Goal: Task Accomplishment & Management: Manage account settings

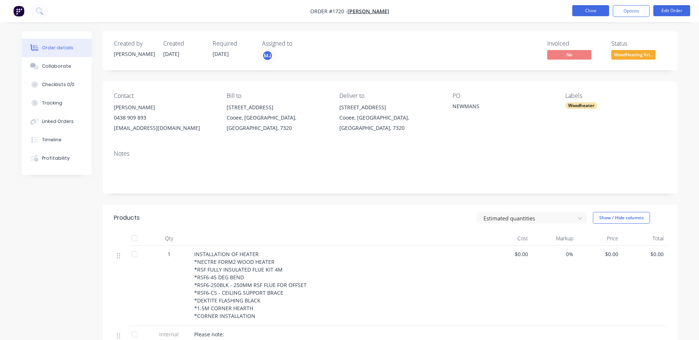
click at [592, 7] on button "Close" at bounding box center [590, 10] width 37 height 11
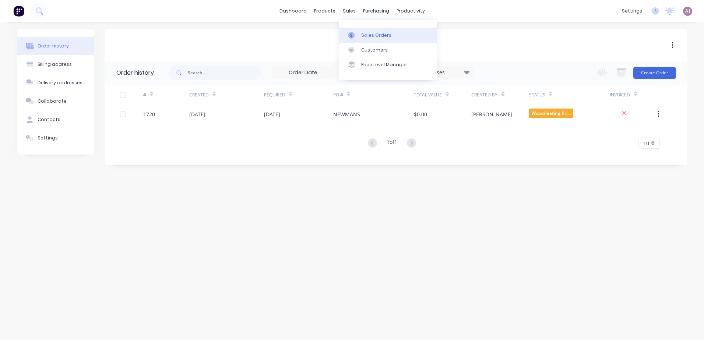
click at [355, 35] on div at bounding box center [353, 35] width 11 height 7
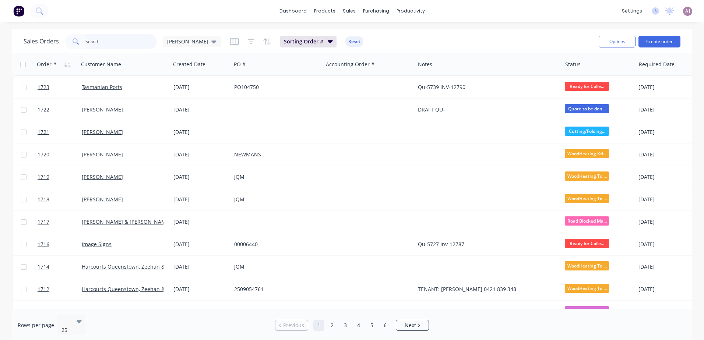
click at [119, 44] on input "text" at bounding box center [121, 41] width 72 height 15
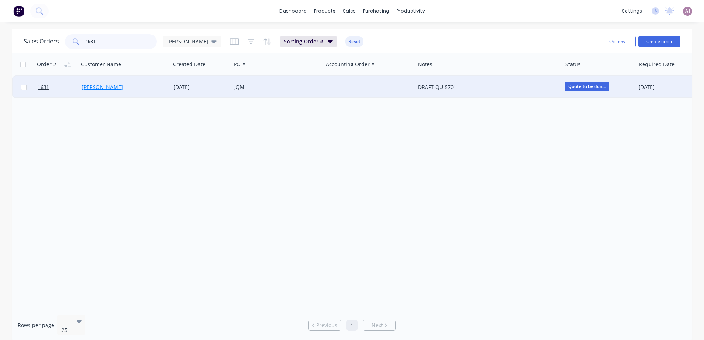
type input "1631"
click at [97, 85] on link "[PERSON_NAME]" at bounding box center [102, 87] width 41 height 7
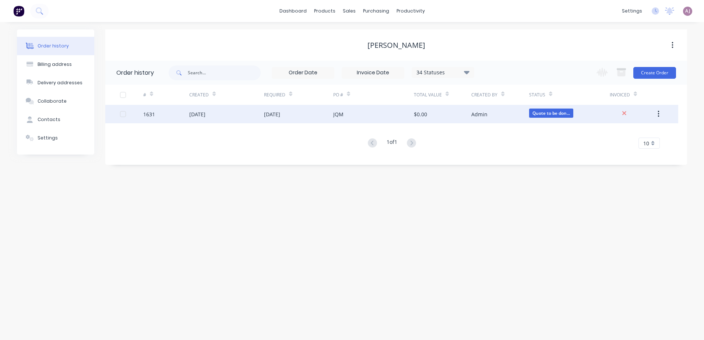
click at [205, 116] on div "[DATE]" at bounding box center [197, 114] width 16 height 8
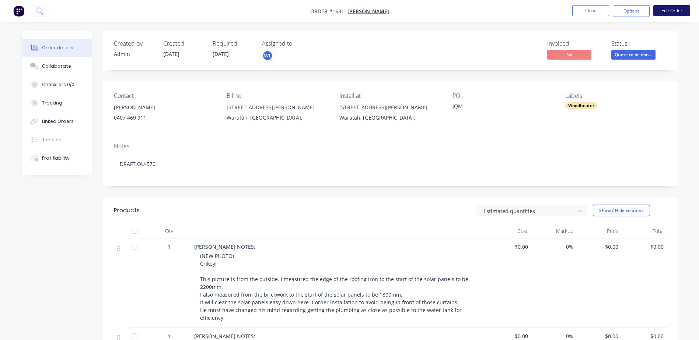
click at [660, 15] on button "Edit Order" at bounding box center [671, 10] width 37 height 11
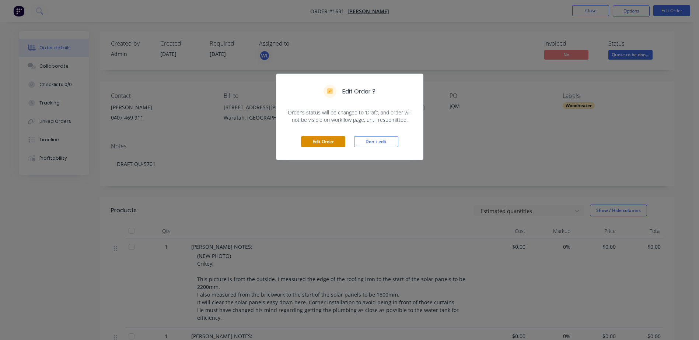
click at [324, 143] on button "Edit Order" at bounding box center [323, 141] width 44 height 11
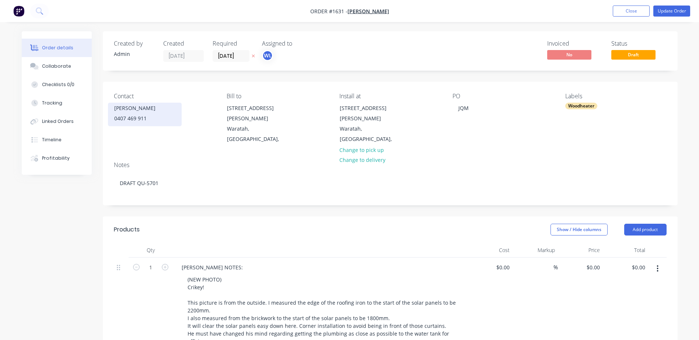
click at [144, 121] on div "0407 469 911" at bounding box center [144, 118] width 61 height 10
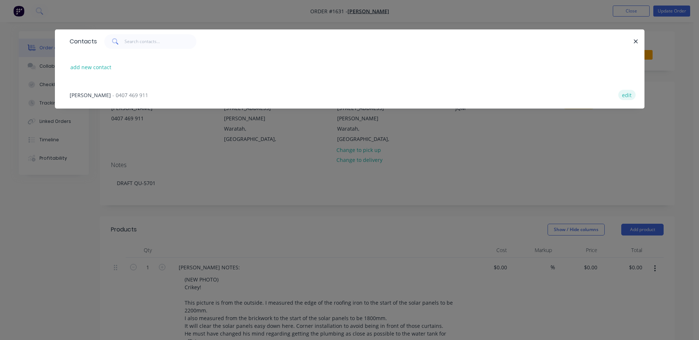
click at [625, 95] on button "edit" at bounding box center [626, 95] width 17 height 10
select select "AU"
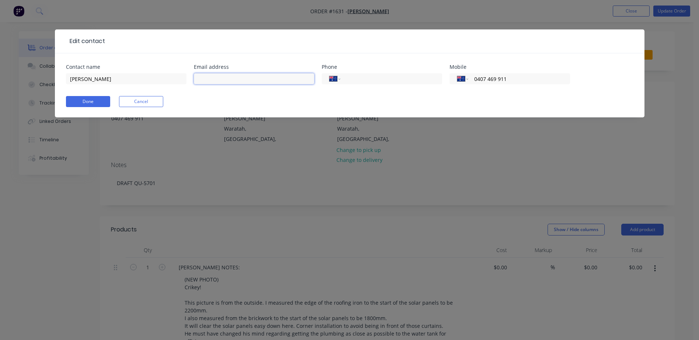
click at [263, 78] on input "text" at bounding box center [254, 78] width 120 height 11
paste input "[PERSON_NAME][EMAIL_ADDRESS][PERSON_NAME][DOMAIN_NAME]."
drag, startPoint x: 264, startPoint y: 78, endPoint x: 194, endPoint y: 76, distance: 69.6
click at [194, 76] on input "[PERSON_NAME][EMAIL_ADDRESS][PERSON_NAME][DOMAIN_NAME]" at bounding box center [254, 78] width 120 height 11
type input "[PERSON_NAME][EMAIL_ADDRESS][PERSON_NAME][DOMAIN_NAME]"
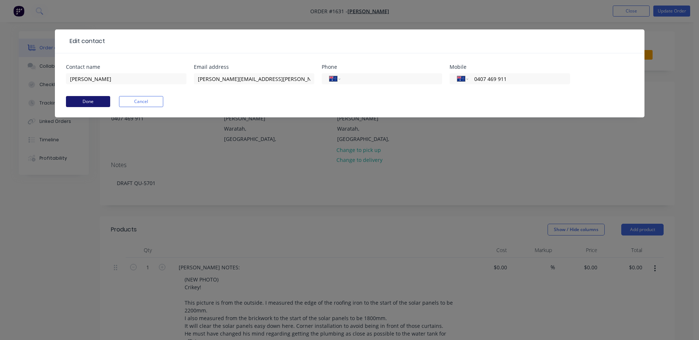
click at [92, 102] on button "Done" at bounding box center [88, 101] width 44 height 11
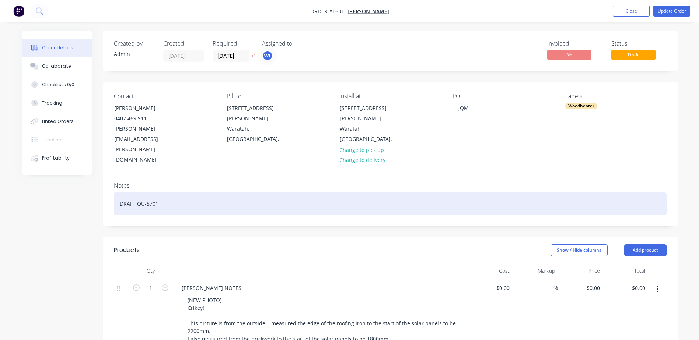
click at [127, 193] on div "DRAFT QU-5701" at bounding box center [390, 204] width 552 height 22
paste div
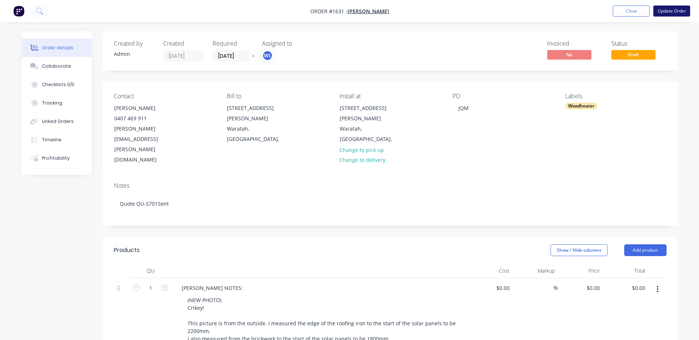
click at [675, 9] on button "Update Order" at bounding box center [671, 11] width 37 height 11
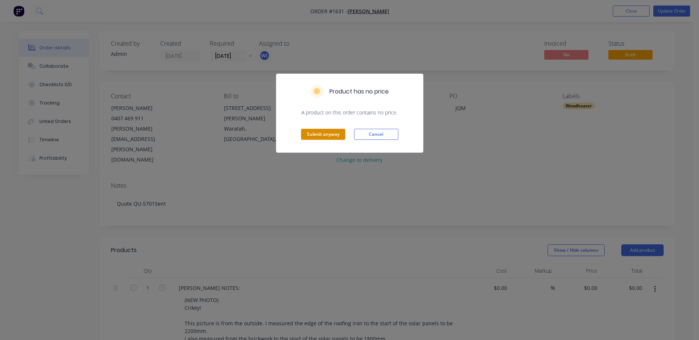
click at [330, 137] on button "Submit anyway" at bounding box center [323, 134] width 44 height 11
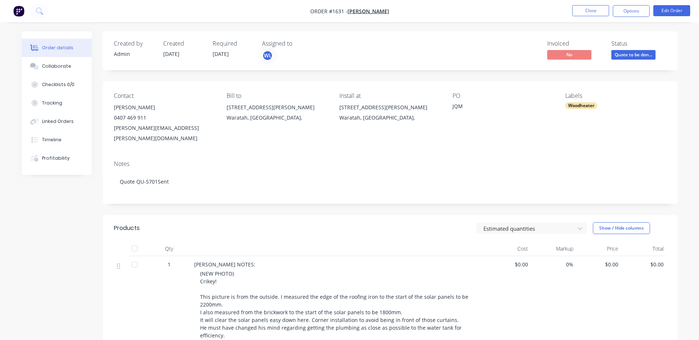
click at [632, 53] on span "Quote to be don..." at bounding box center [633, 54] width 44 height 9
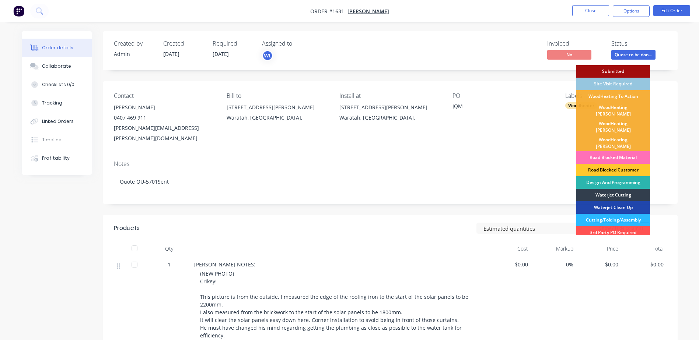
click at [621, 164] on div "Road Blocked Customer" at bounding box center [613, 170] width 74 height 13
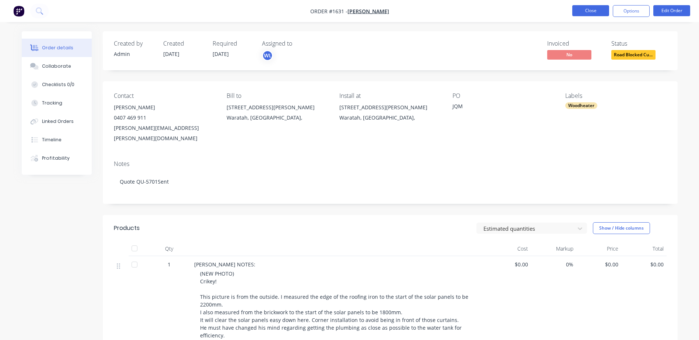
click at [593, 10] on button "Close" at bounding box center [590, 10] width 37 height 11
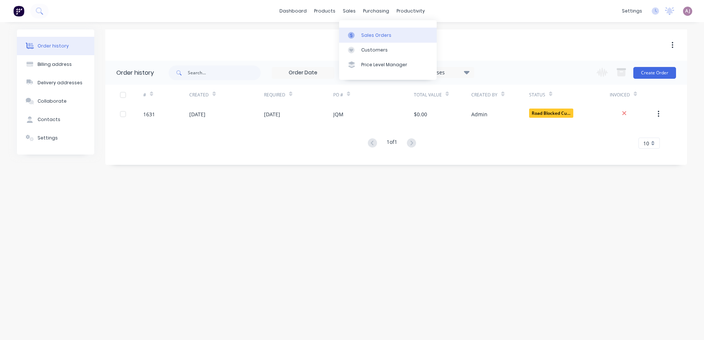
click at [361, 37] on div "Sales Orders" at bounding box center [376, 35] width 30 height 7
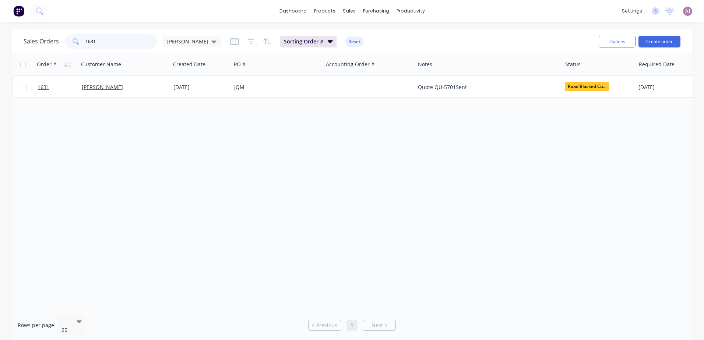
click at [126, 40] on input "1631" at bounding box center [121, 41] width 72 height 15
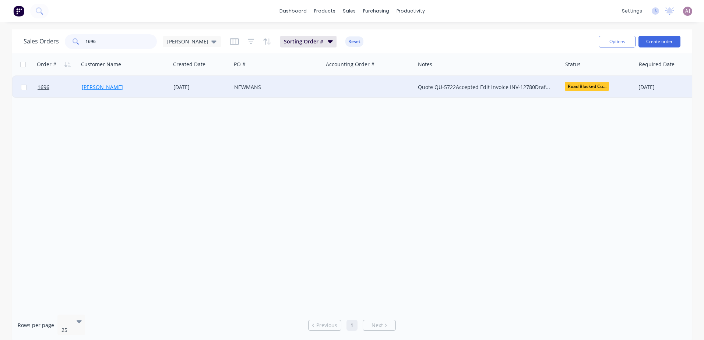
type input "1696"
click at [96, 86] on link "[PERSON_NAME]" at bounding box center [102, 87] width 41 height 7
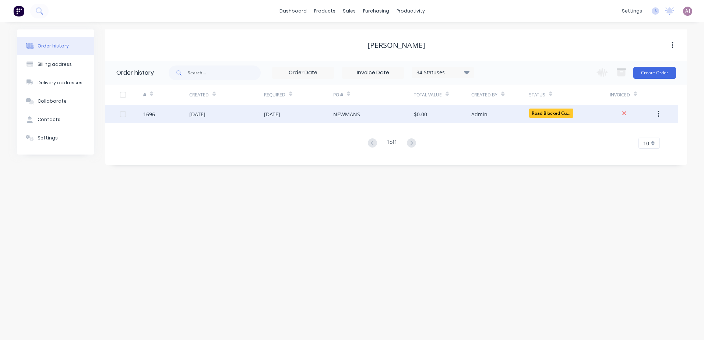
click at [205, 115] on div "[DATE]" at bounding box center [197, 114] width 16 height 8
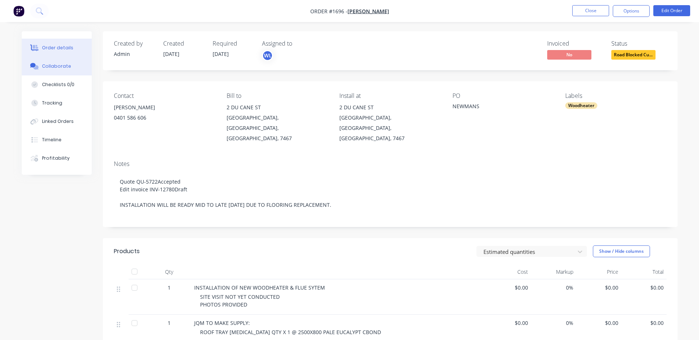
click at [50, 72] on button "Collaborate" at bounding box center [57, 66] width 70 height 18
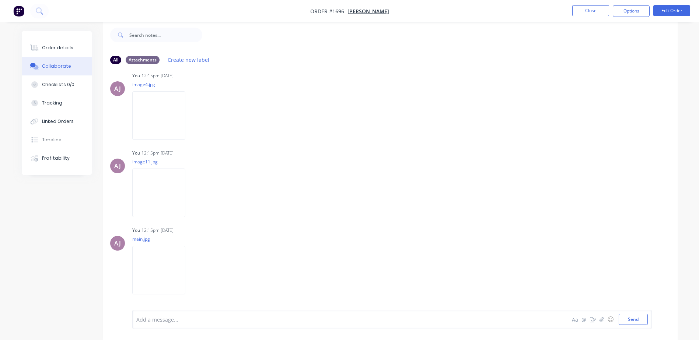
scroll to position [72, 0]
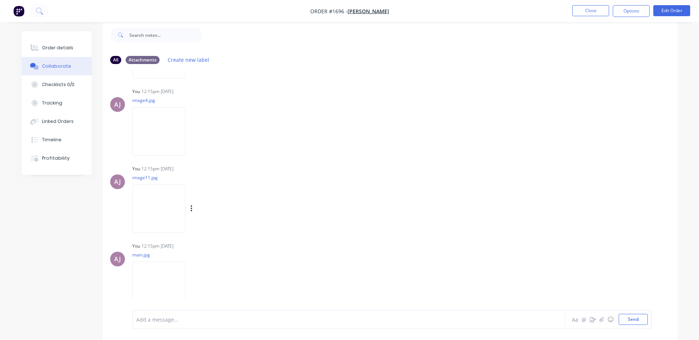
click at [174, 211] on img at bounding box center [158, 208] width 53 height 48
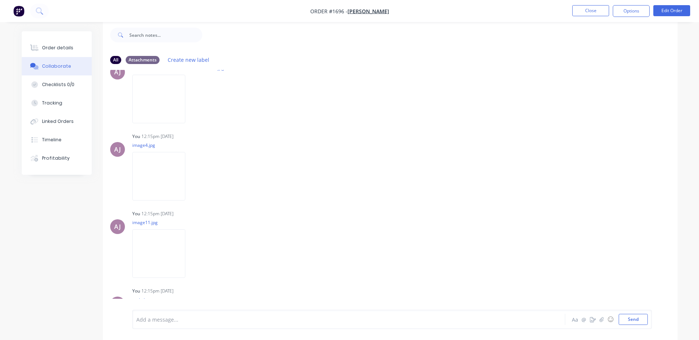
scroll to position [0, 0]
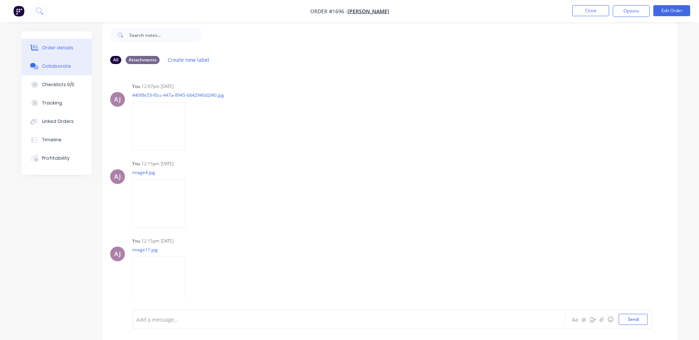
click at [47, 43] on button "Order details" at bounding box center [57, 48] width 70 height 18
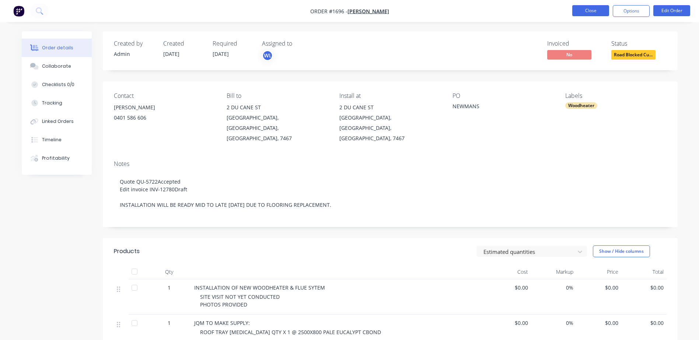
click at [583, 9] on button "Close" at bounding box center [590, 10] width 37 height 11
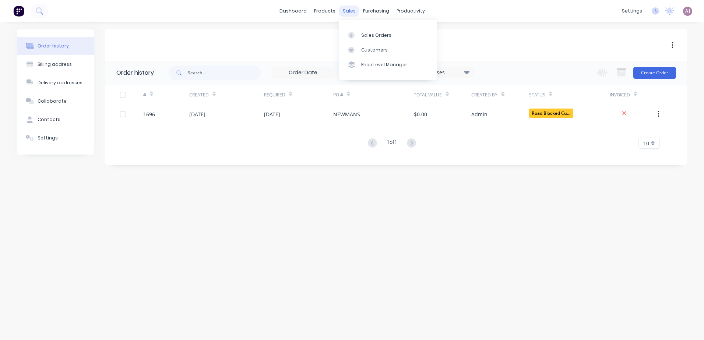
click at [344, 13] on div "sales" at bounding box center [349, 11] width 20 height 11
click at [363, 36] on div "Sales Orders" at bounding box center [376, 35] width 30 height 7
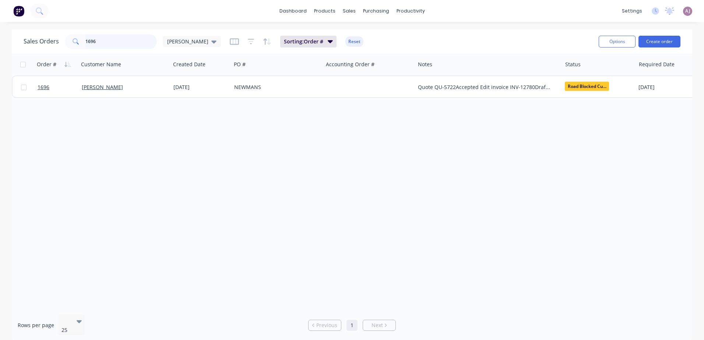
click at [106, 46] on input "1696" at bounding box center [121, 41] width 72 height 15
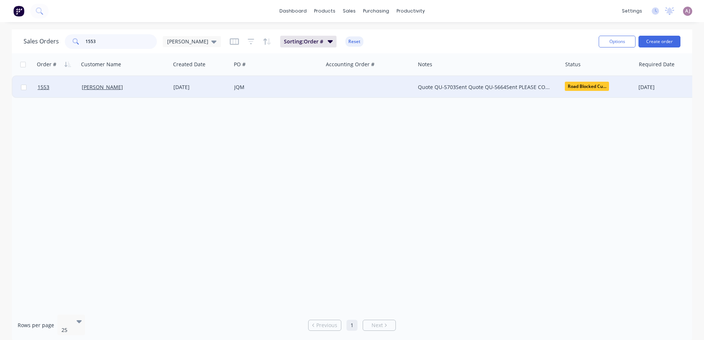
type input "1553"
click at [138, 88] on div "[PERSON_NAME]" at bounding box center [123, 87] width 82 height 7
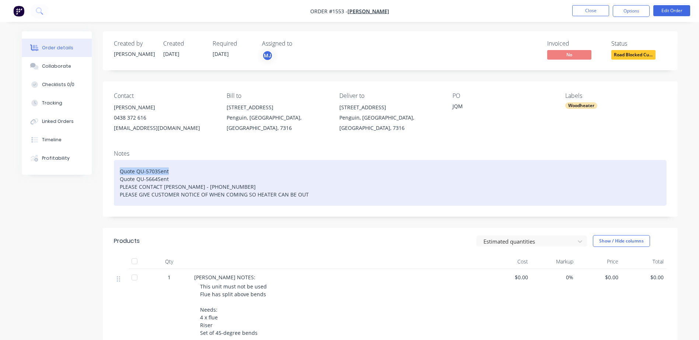
drag, startPoint x: 119, startPoint y: 170, endPoint x: 194, endPoint y: 166, distance: 75.2
click at [194, 166] on div "Quote QU-5703Sent Quote QU-5664Sent PLEASE CONTACT [PERSON_NAME] - [PHONE_NUMBE…" at bounding box center [390, 183] width 552 height 46
paste div
drag, startPoint x: 119, startPoint y: 179, endPoint x: 183, endPoint y: 183, distance: 64.2
click at [183, 183] on div "Quote QU-5703Declined Quote QU-5664Sent PLEASE CONTACT [PERSON_NAME] - [PHONE_N…" at bounding box center [390, 183] width 552 height 46
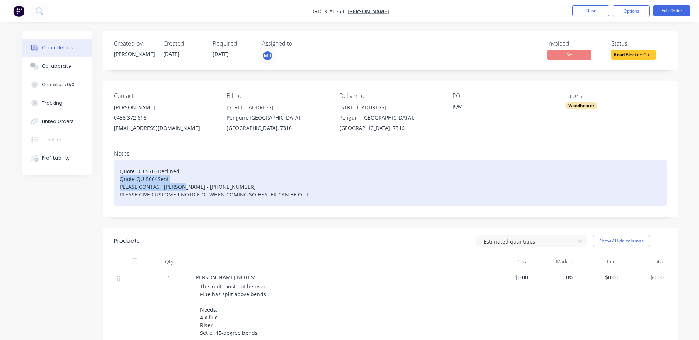
click at [190, 180] on div "Quote QU-5703Declined Quote QU-5664Sent PLEASE CONTACT [PERSON_NAME] - [PHONE_N…" at bounding box center [390, 183] width 552 height 46
drag, startPoint x: 120, startPoint y: 178, endPoint x: 183, endPoint y: 182, distance: 63.4
click at [183, 182] on div "Quote QU-5703Declined Quote QU-5664Sent PLEASE CONTACT [PERSON_NAME] - [PHONE_N…" at bounding box center [390, 183] width 552 height 46
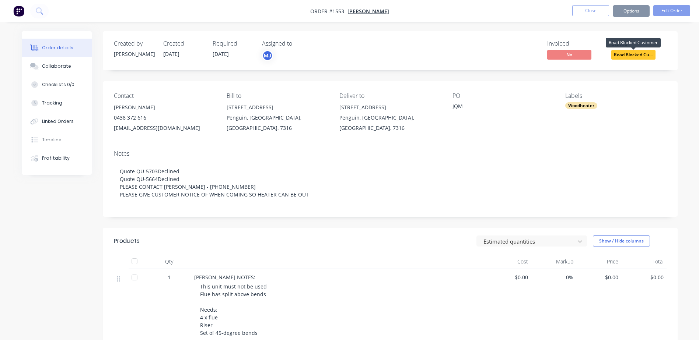
click at [632, 57] on span "Road Blocked Cu..." at bounding box center [633, 54] width 44 height 9
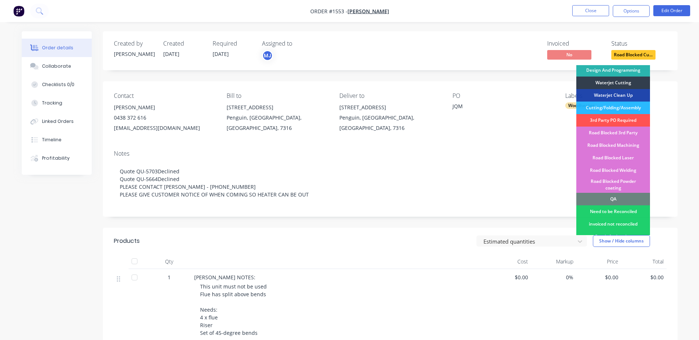
scroll to position [184, 0]
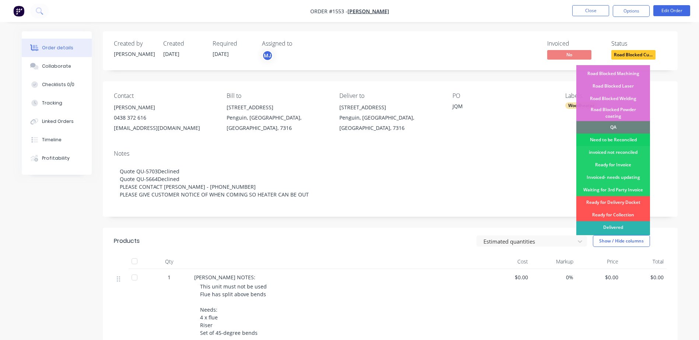
click at [611, 134] on div "Need to be Reconciled" at bounding box center [613, 140] width 74 height 13
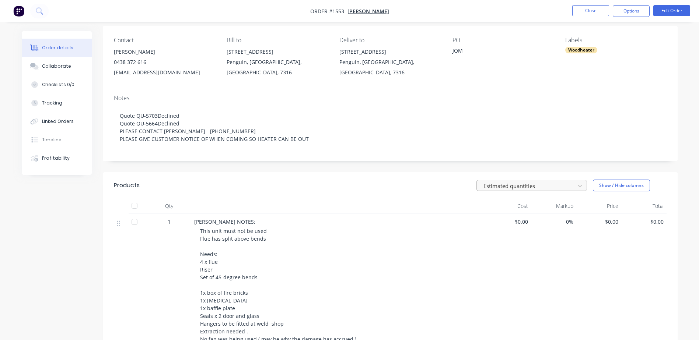
scroll to position [0, 0]
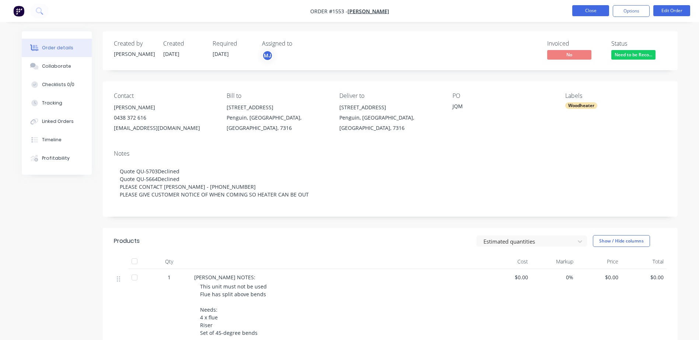
click at [585, 10] on button "Close" at bounding box center [590, 10] width 37 height 11
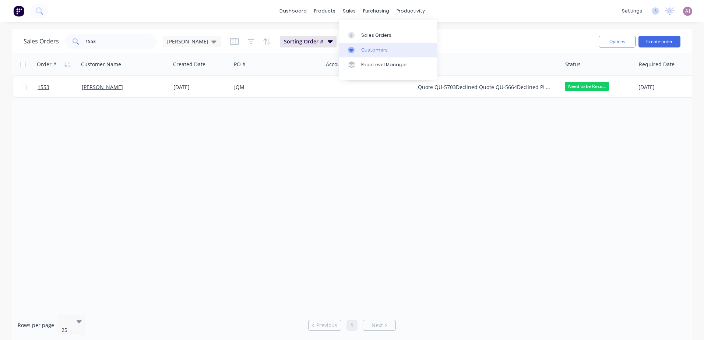
click at [372, 48] on div "Customers" at bounding box center [374, 50] width 27 height 7
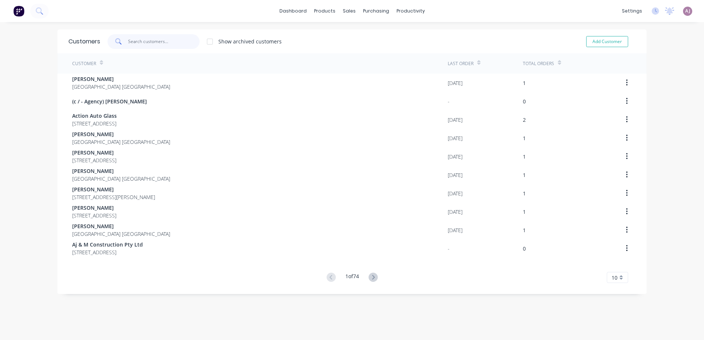
click at [134, 42] on input "text" at bounding box center [164, 41] width 72 height 15
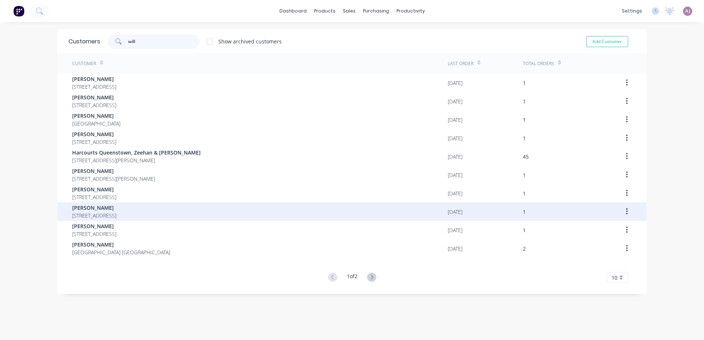
type input "will"
click at [116, 210] on span "[PERSON_NAME]" at bounding box center [94, 208] width 44 height 8
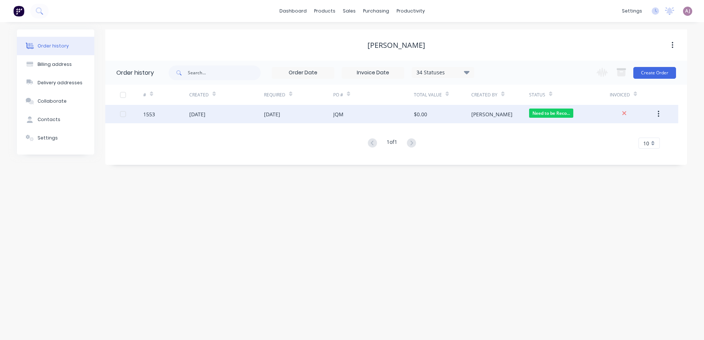
click at [238, 115] on div "[DATE]" at bounding box center [226, 114] width 75 height 18
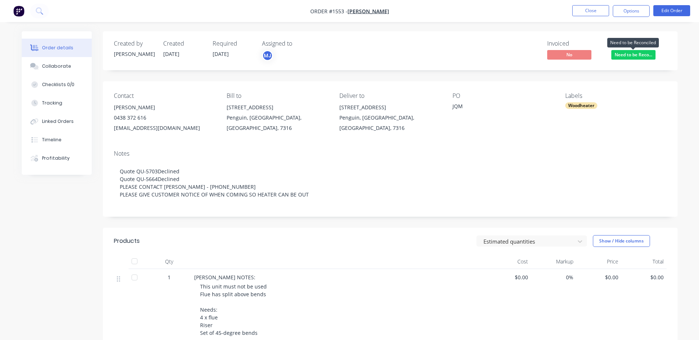
click at [633, 56] on span "Need to be Reco..." at bounding box center [633, 54] width 44 height 9
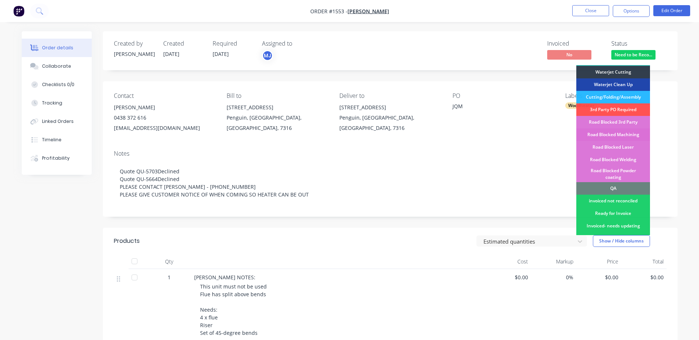
scroll to position [184, 0]
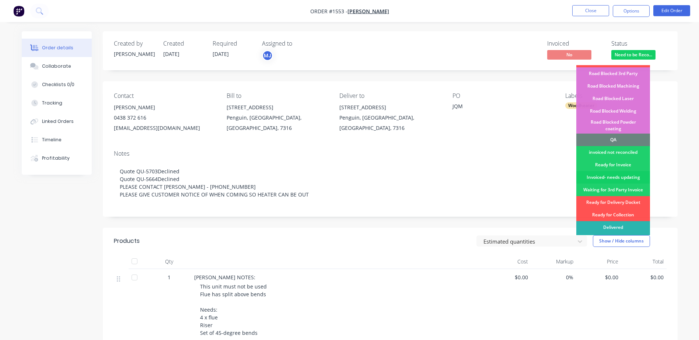
click at [604, 171] on div "Invoiced- needs updating" at bounding box center [613, 177] width 74 height 13
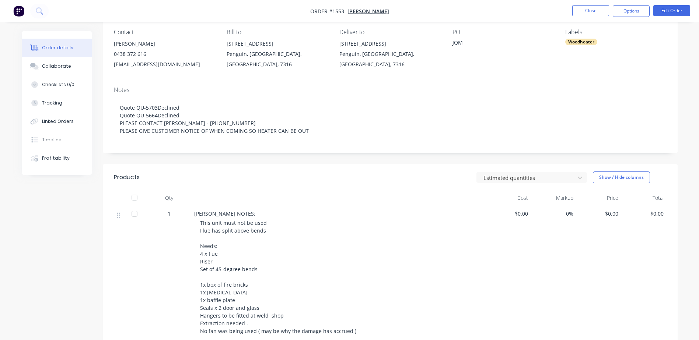
scroll to position [0, 0]
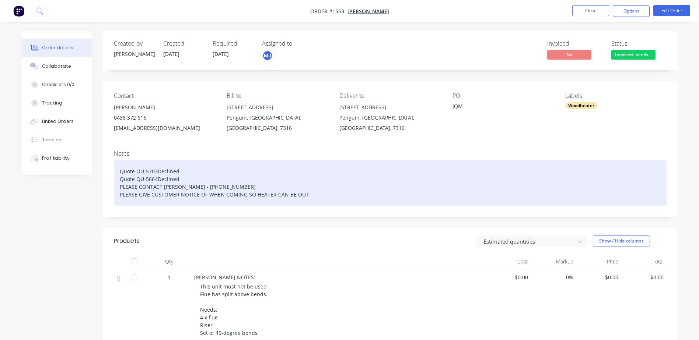
click at [117, 172] on div "Quote QU-5703Declined Quote QU-5664Declined PLEASE CONTACT [PERSON_NAME] - [PHO…" at bounding box center [390, 183] width 552 height 46
paste div
click at [207, 173] on div "Invoice INV-12791Awaiting paymentQuote QU-5703Declined Quote QU-5664Declined PL…" at bounding box center [390, 183] width 552 height 46
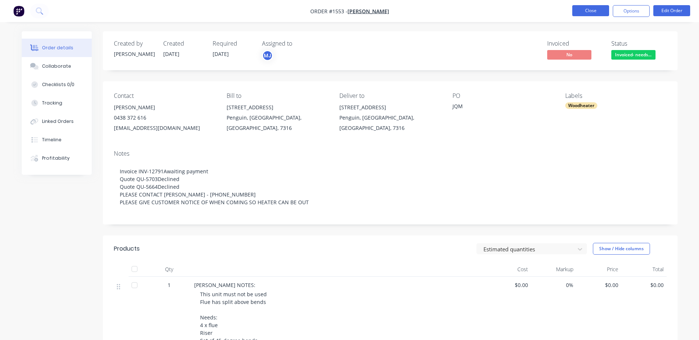
click at [585, 11] on button "Close" at bounding box center [590, 10] width 37 height 11
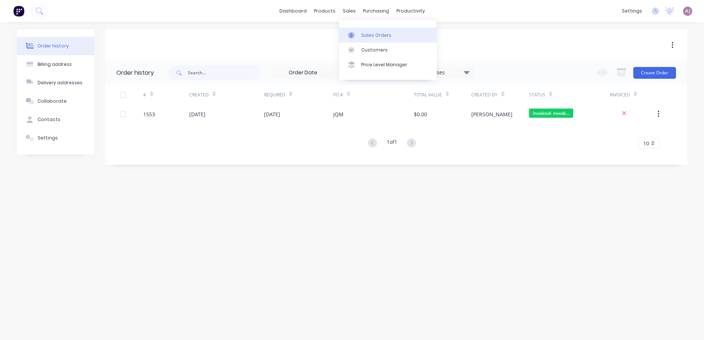
click at [380, 37] on div "Sales Orders" at bounding box center [376, 35] width 30 height 7
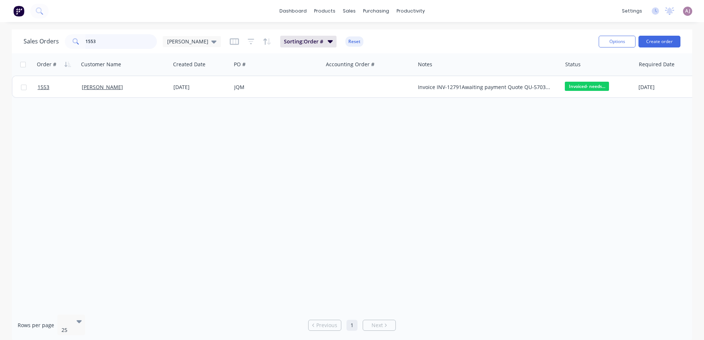
click at [122, 38] on input "1553" at bounding box center [121, 41] width 72 height 15
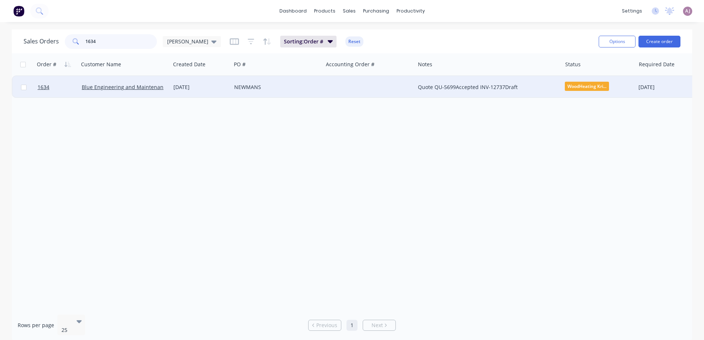
type input "1634"
click at [124, 82] on div "Blue Engineering and Maintenance" at bounding box center [125, 87] width 92 height 22
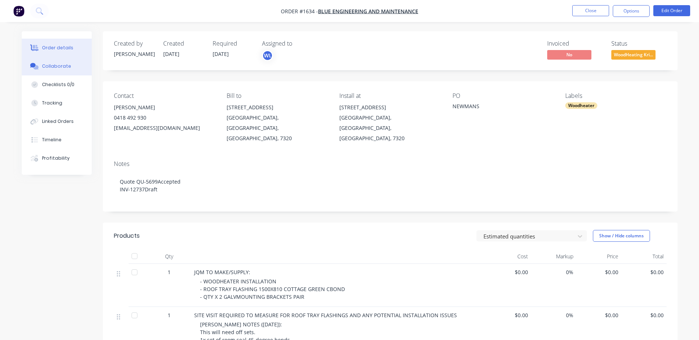
click at [64, 66] on div "Collaborate" at bounding box center [56, 66] width 29 height 7
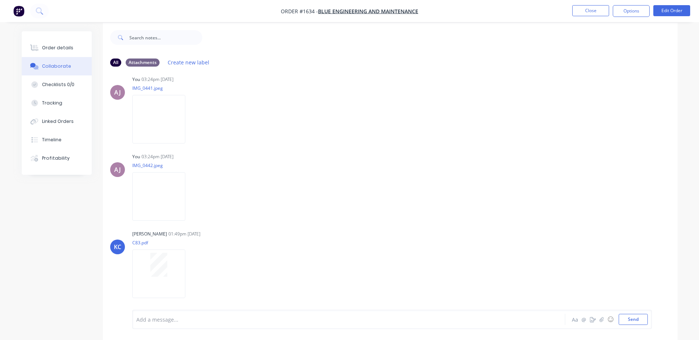
scroll to position [11, 0]
click at [600, 318] on icon "button" at bounding box center [601, 319] width 4 height 5
click at [625, 319] on button "Send" at bounding box center [632, 319] width 29 height 11
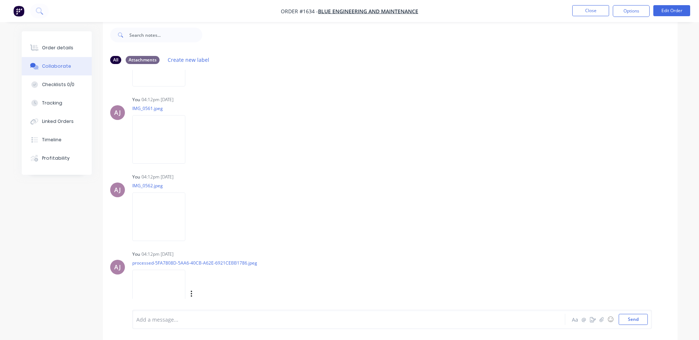
scroll to position [628, 0]
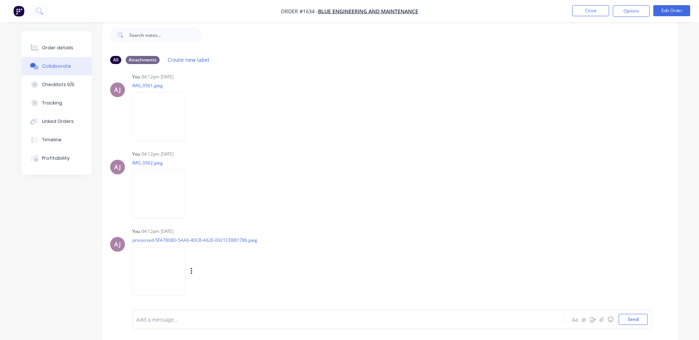
click at [158, 261] on img at bounding box center [158, 271] width 53 height 48
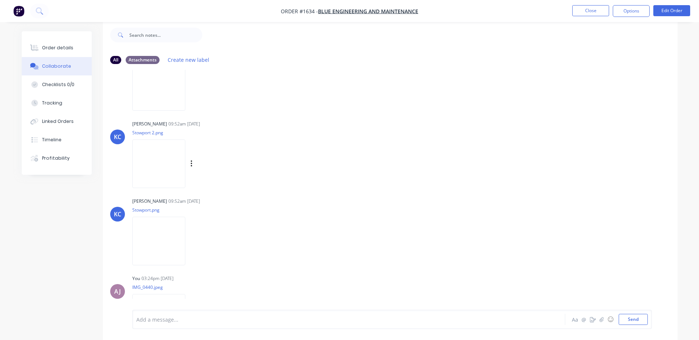
scroll to position [0, 0]
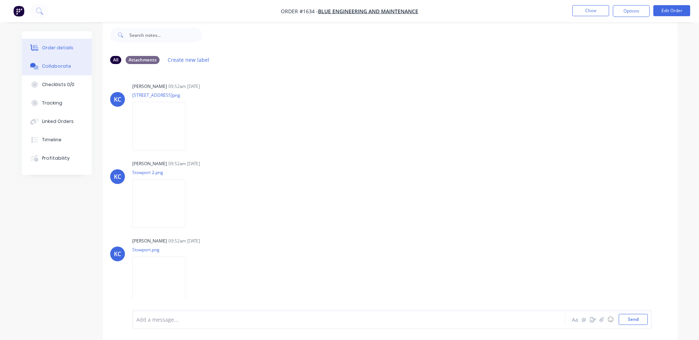
click at [50, 52] on button "Order details" at bounding box center [57, 48] width 70 height 18
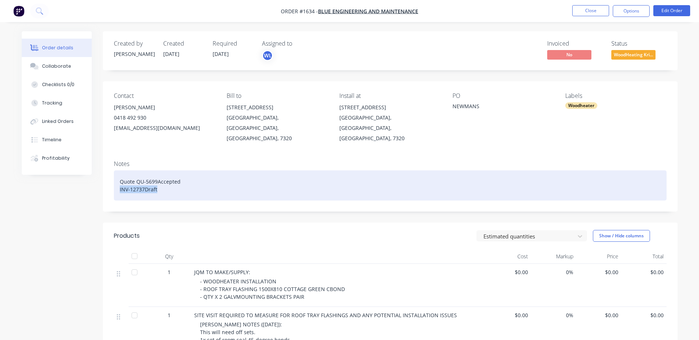
drag, startPoint x: 118, startPoint y: 180, endPoint x: 156, endPoint y: 180, distance: 37.9
click at [156, 180] on div "Quote QU-5699Accepted INV-12737Draft" at bounding box center [390, 185] width 552 height 30
paste div
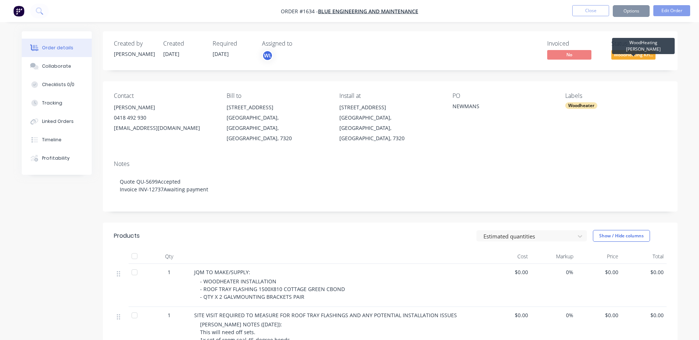
click at [634, 54] on span "WoodHeating Kri..." at bounding box center [633, 54] width 44 height 9
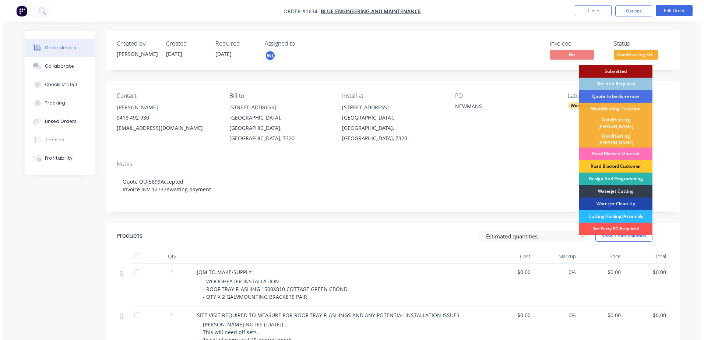
scroll to position [184, 0]
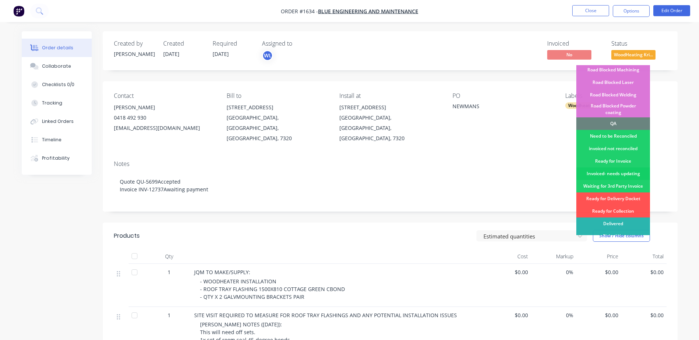
click at [617, 168] on div "Invoiced- needs updating" at bounding box center [613, 174] width 74 height 13
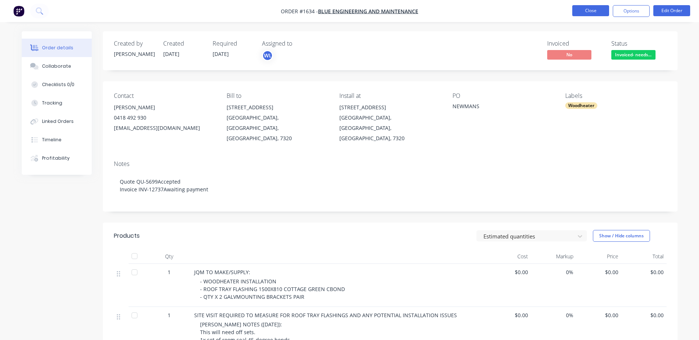
click at [596, 13] on button "Close" at bounding box center [590, 10] width 37 height 11
